Goal: Browse casually: Explore the website without a specific task or goal

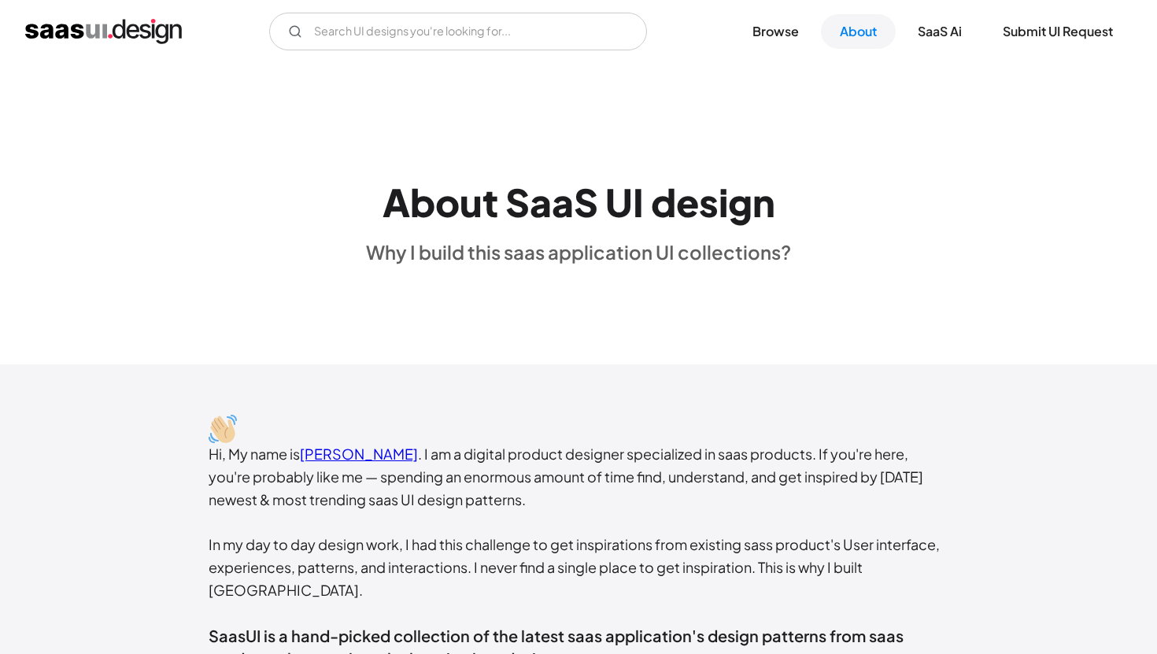
click at [167, 24] on img "home" at bounding box center [103, 31] width 157 height 25
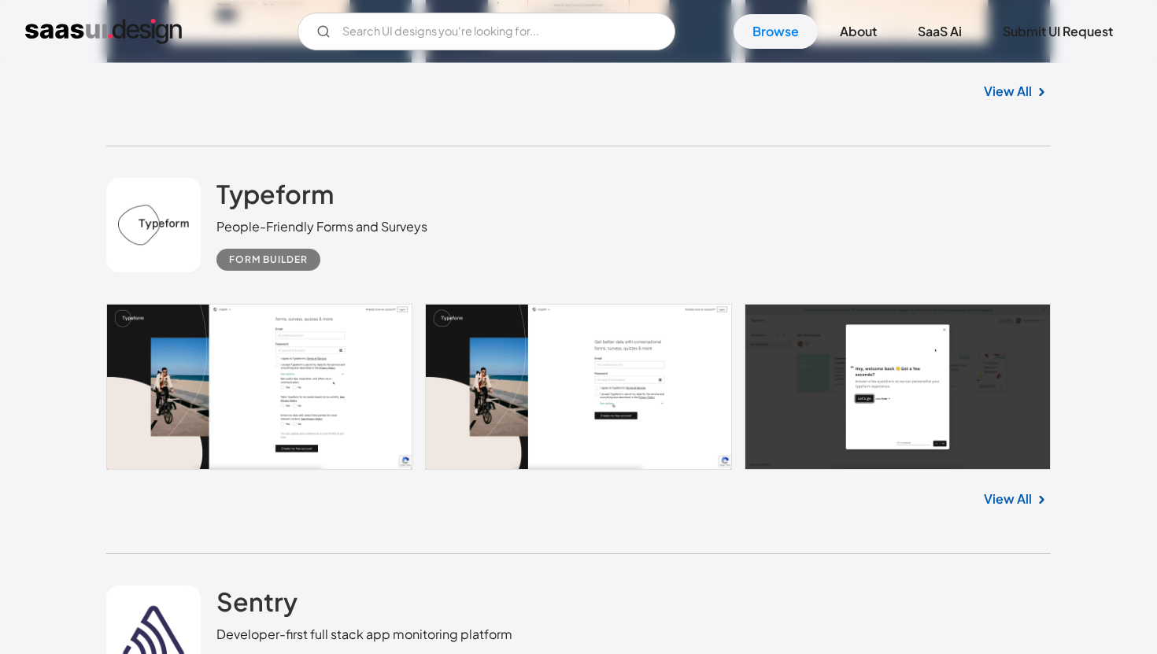
scroll to position [1597, 0]
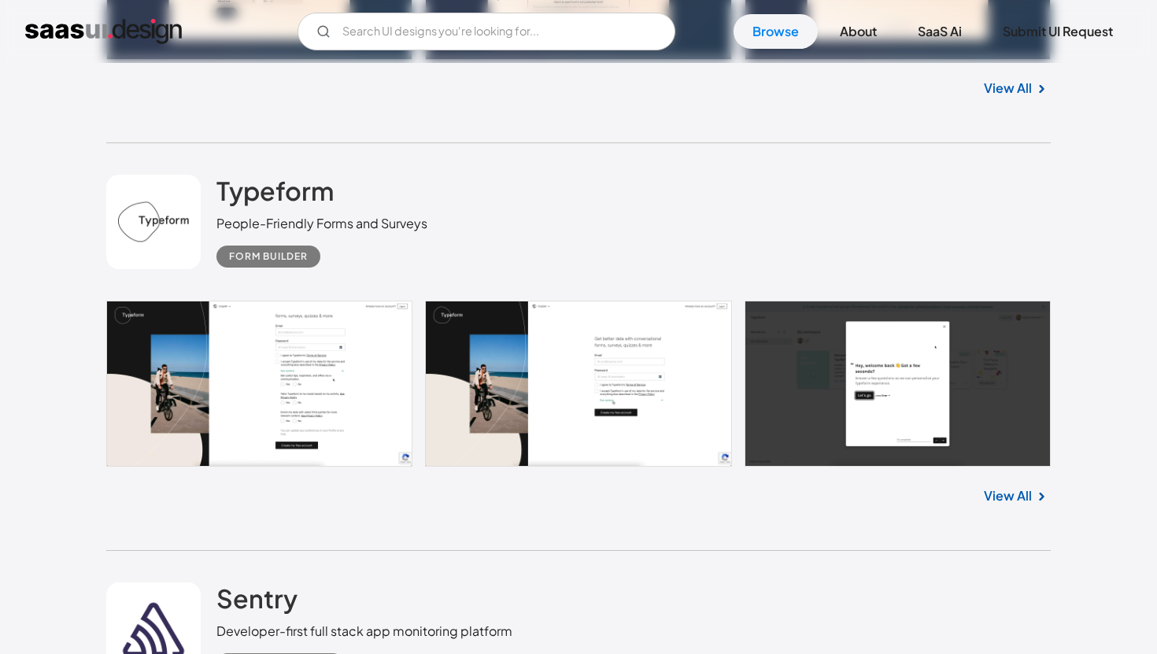
click at [302, 390] on link at bounding box center [578, 384] width 944 height 166
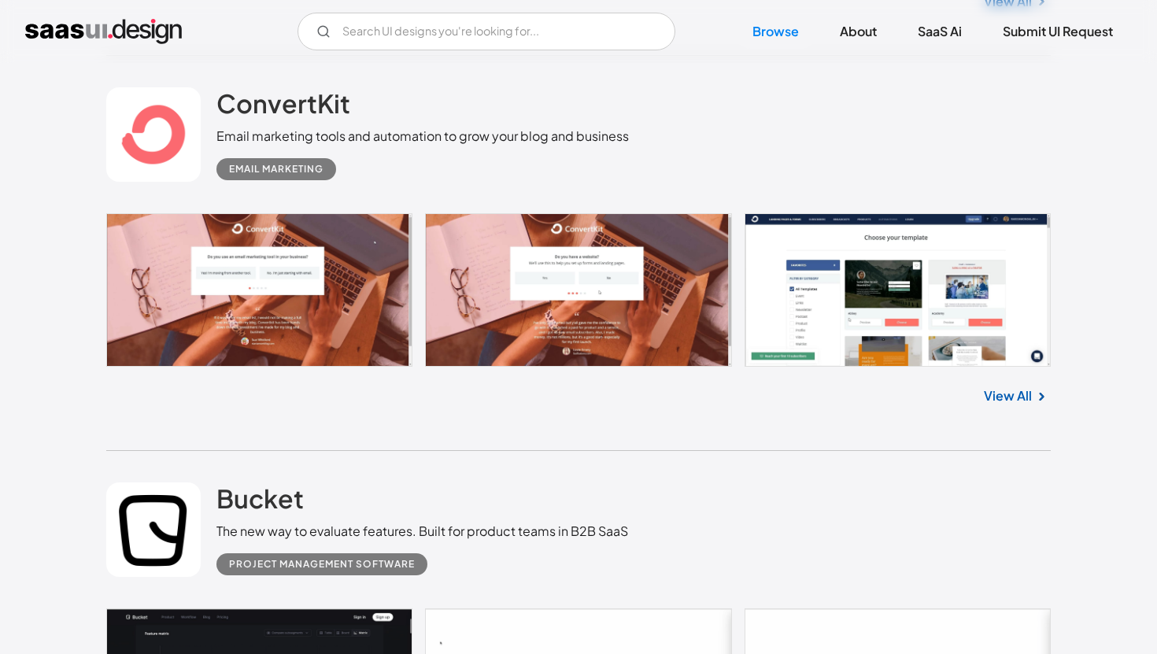
scroll to position [2502, 0]
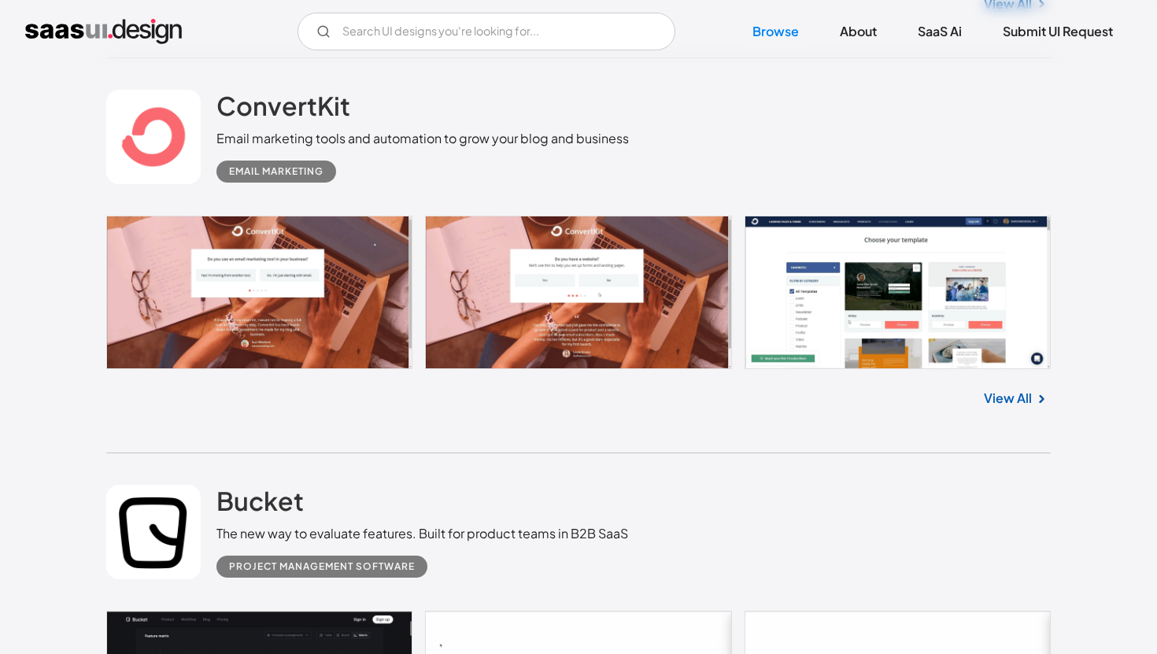
click at [356, 340] on link at bounding box center [578, 292] width 944 height 153
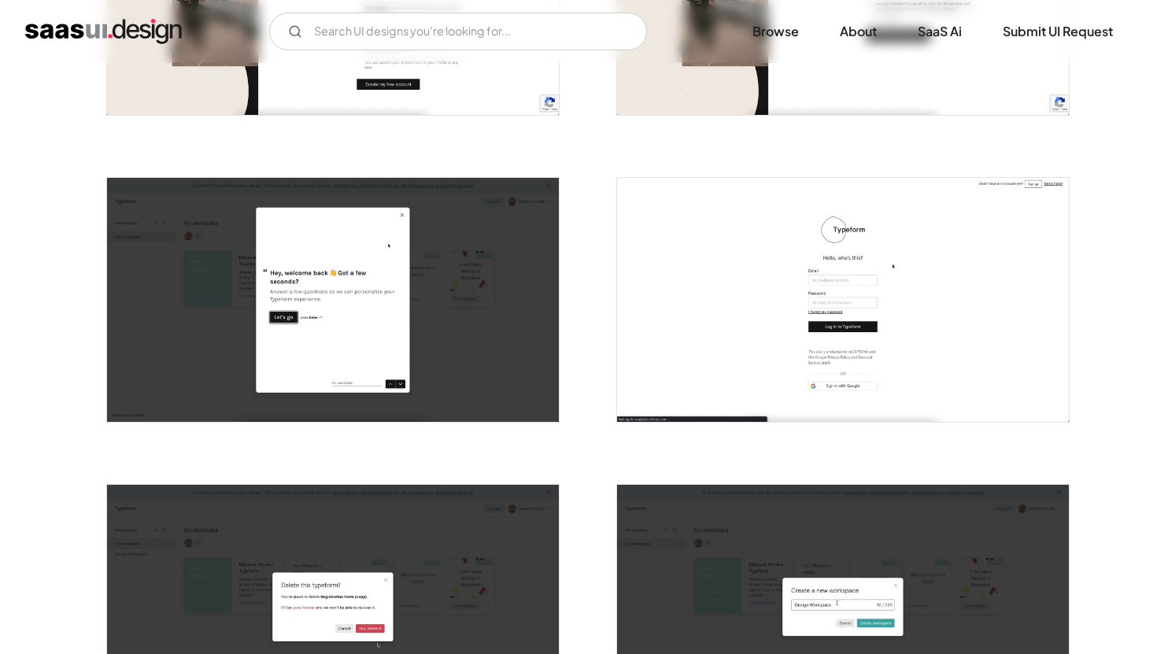
scroll to position [486, 0]
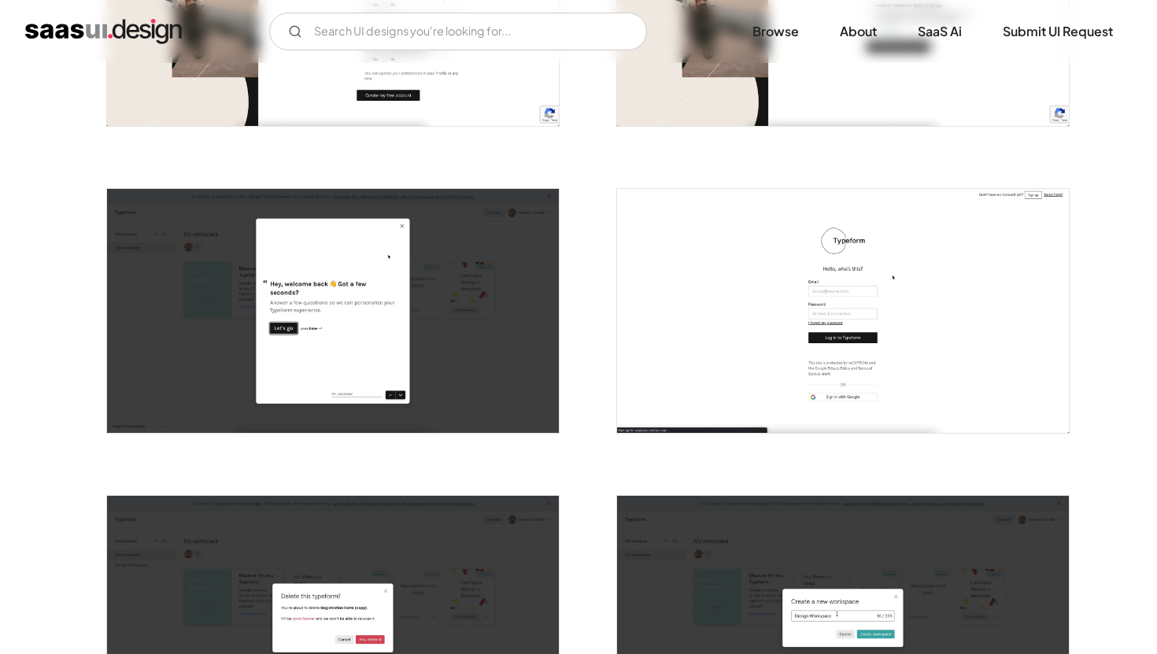
click at [409, 384] on img "open lightbox" at bounding box center [333, 311] width 452 height 244
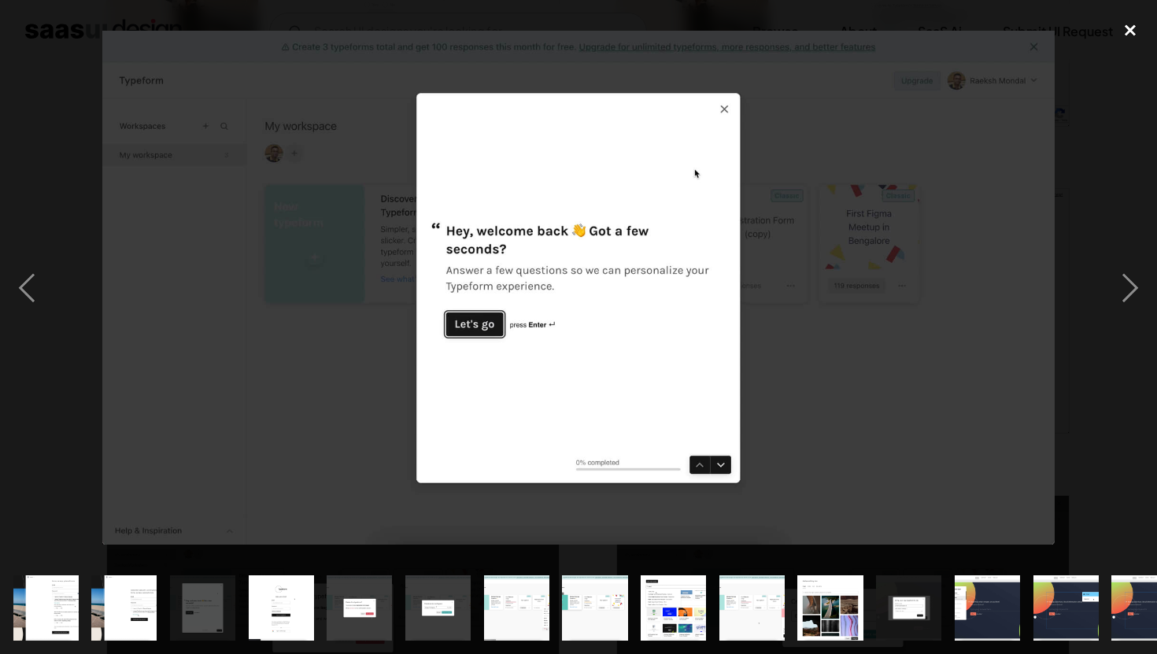
click at [1126, 21] on div "close lightbox" at bounding box center [1130, 30] width 54 height 35
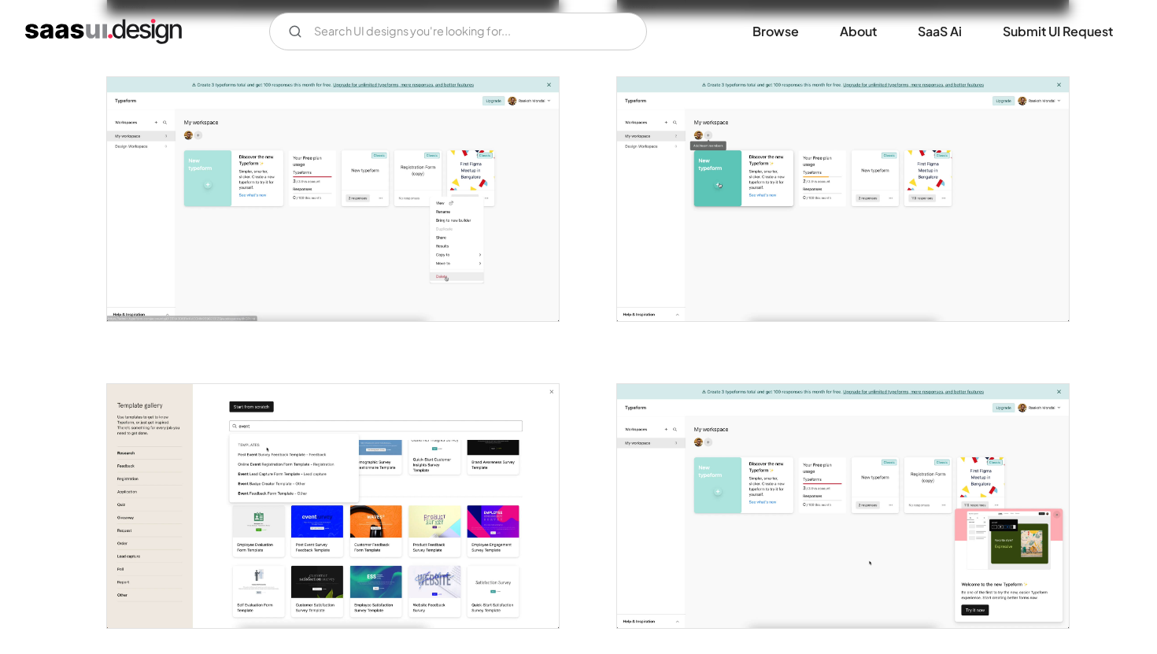
scroll to position [1136, 0]
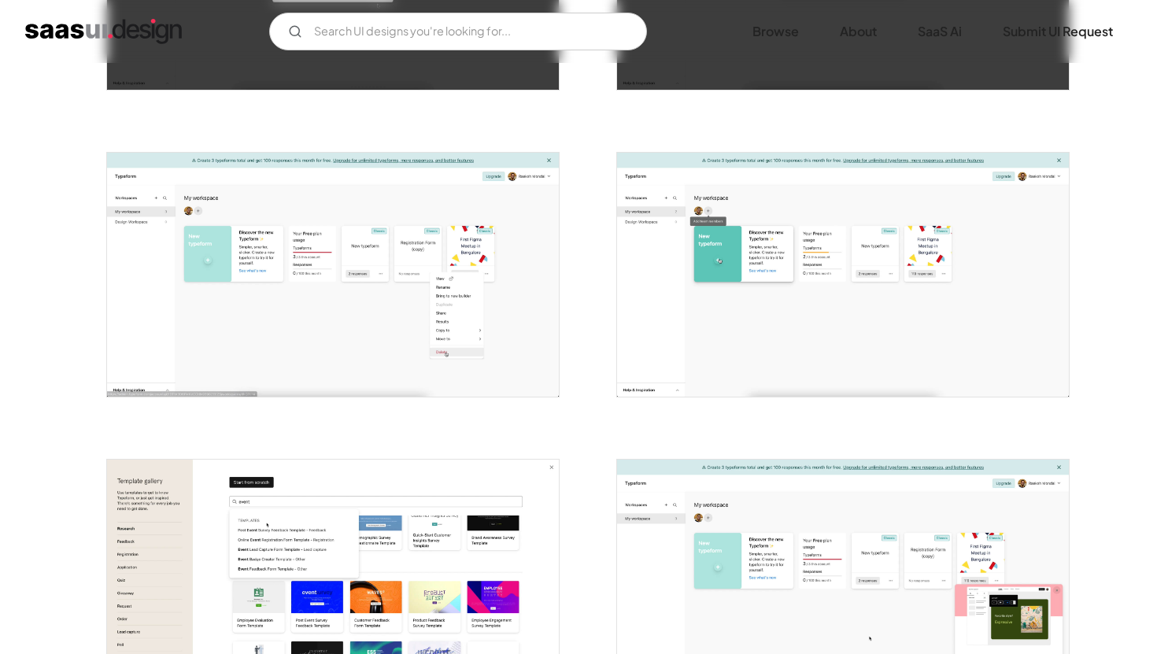
click at [497, 331] on img "open lightbox" at bounding box center [333, 275] width 452 height 244
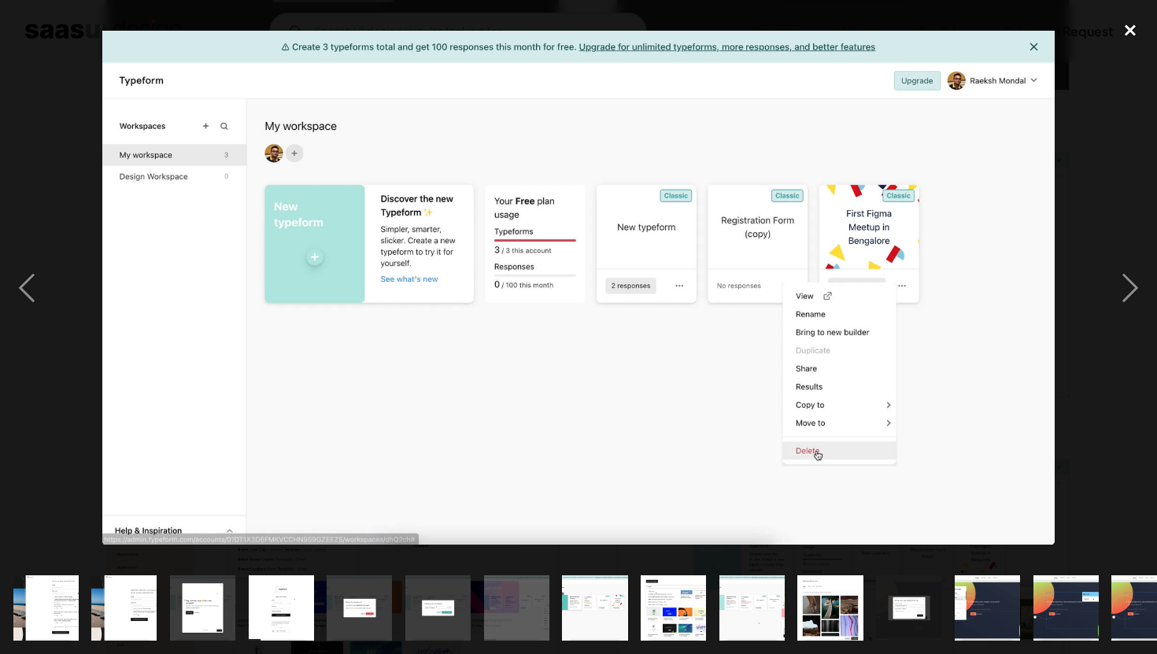
click at [1141, 25] on div "close lightbox" at bounding box center [1130, 30] width 54 height 35
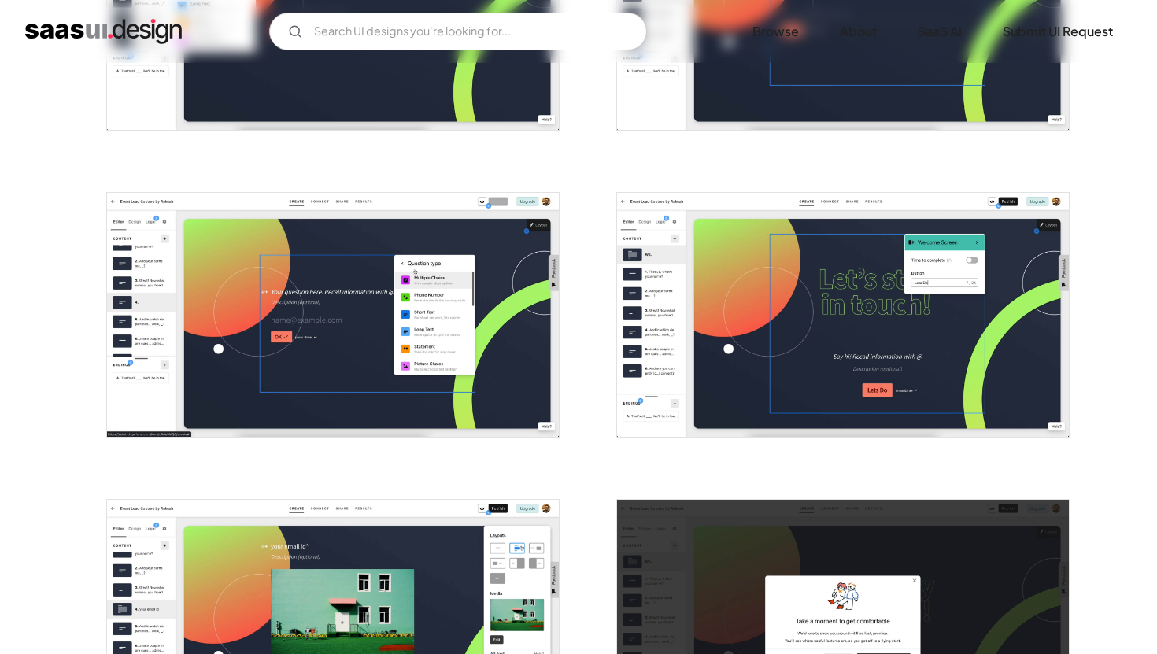
scroll to position [2347, 0]
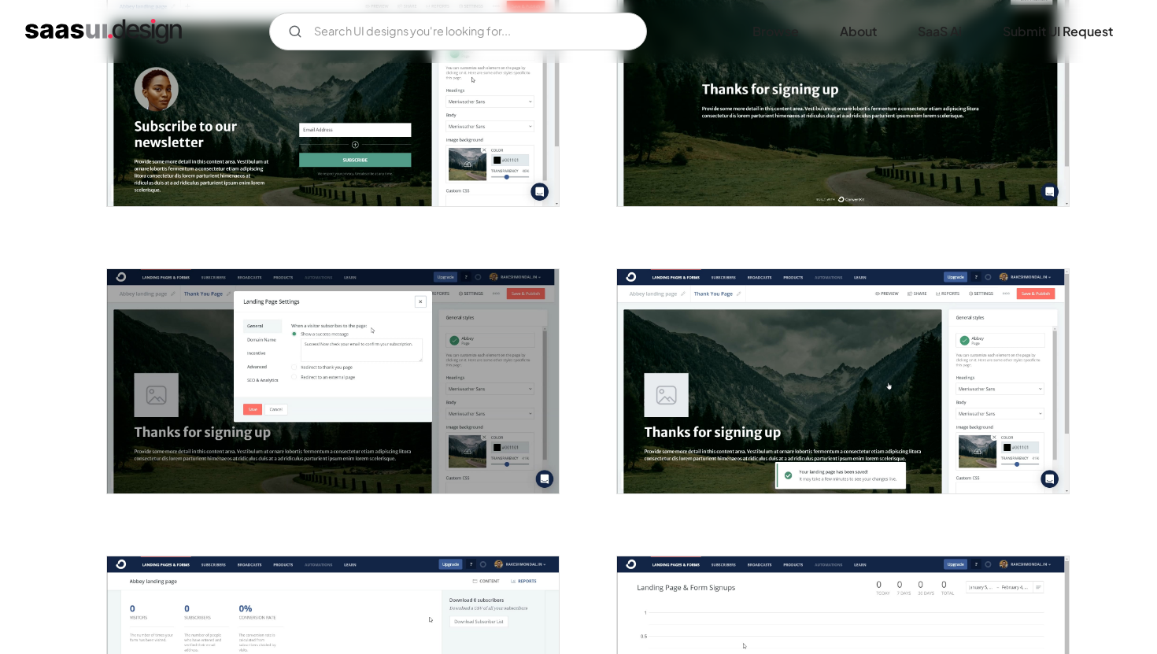
scroll to position [1320, 0]
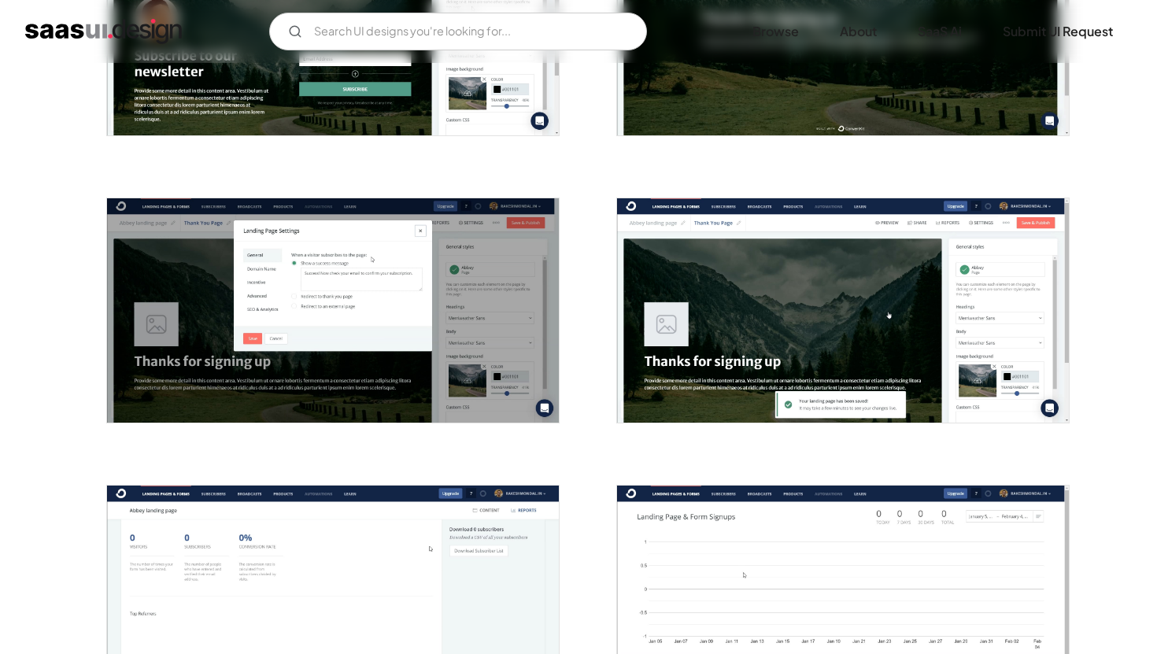
click at [123, 42] on img "home" at bounding box center [103, 31] width 157 height 25
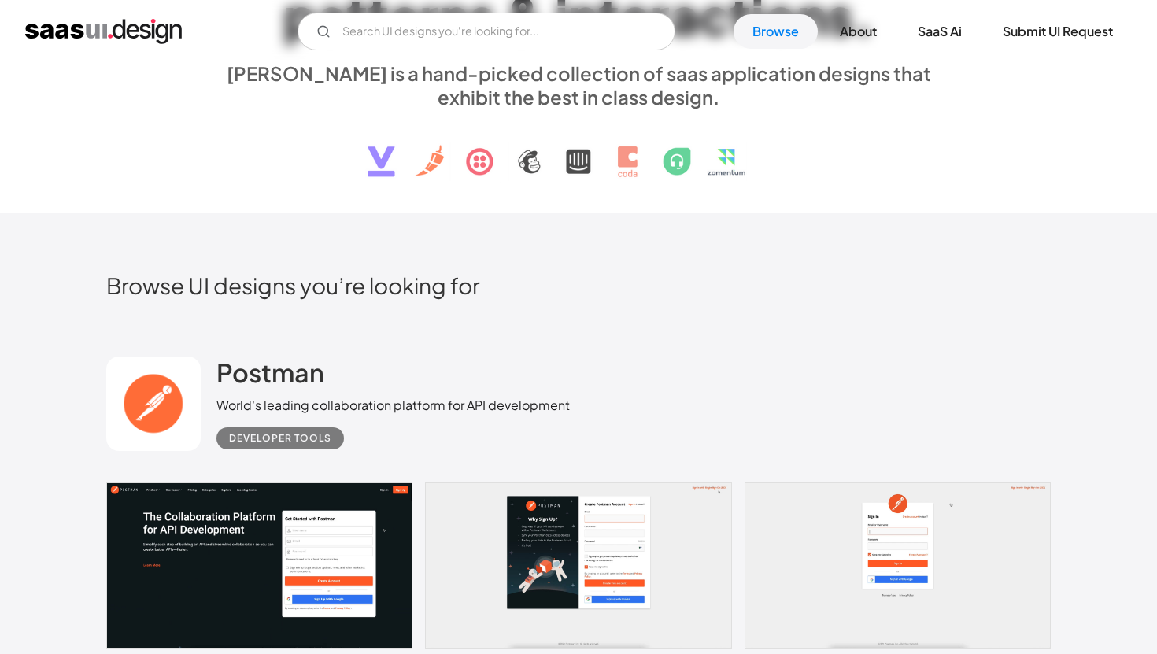
scroll to position [177, 0]
